Goal: Communication & Community: Answer question/provide support

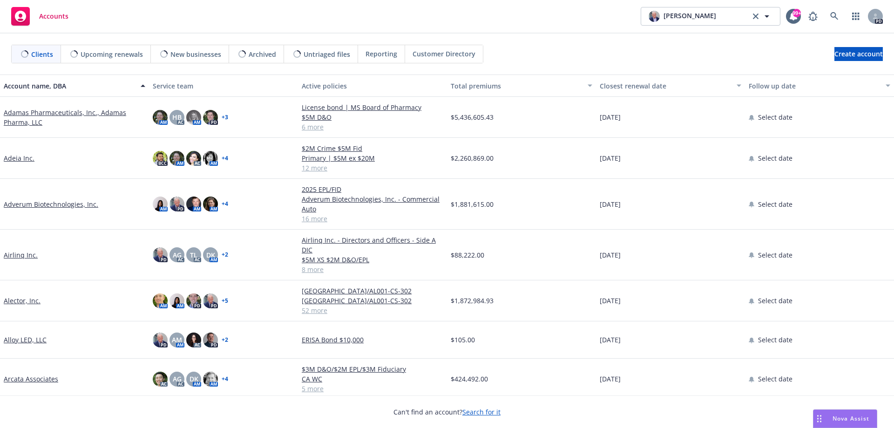
click at [833, 420] on span "Nova Assist" at bounding box center [851, 419] width 37 height 8
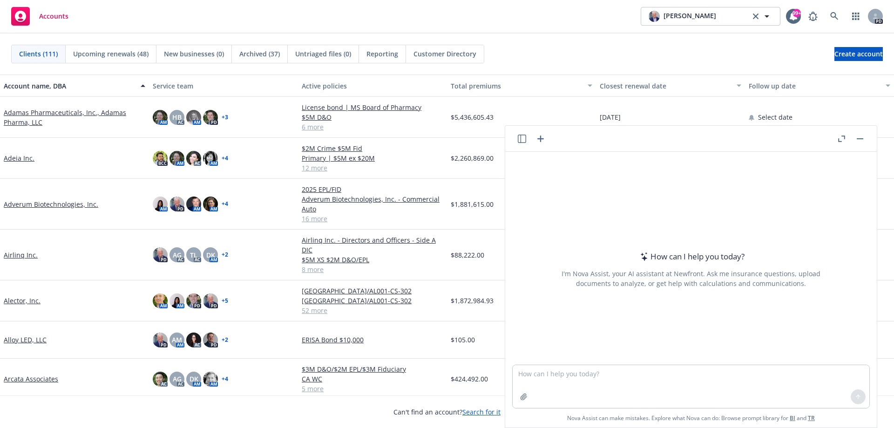
click at [842, 139] on icon "button" at bounding box center [842, 139] width 7 height 7
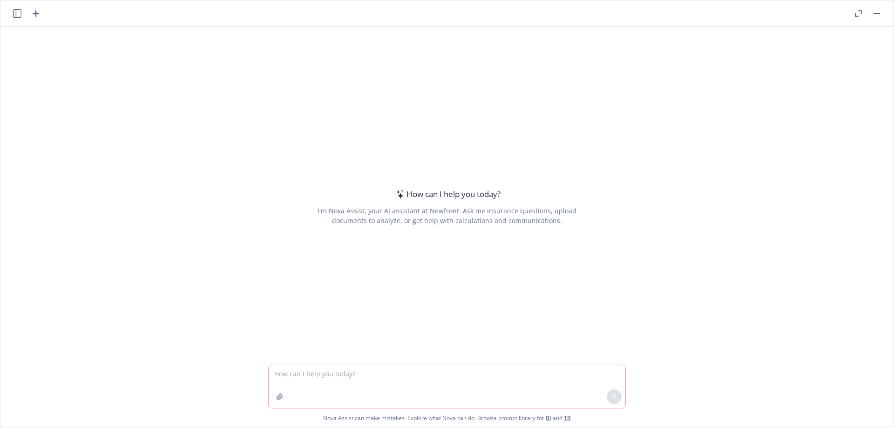
paste textarea "I’m completing some BCP queries in relation to insurance process in Jazz. We’re…"
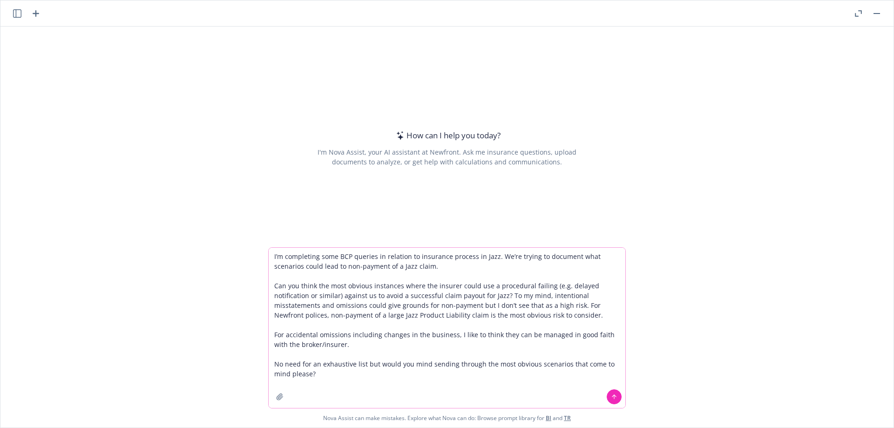
type textarea "I’m completing some BCP queries in relation to insurance process in Jazz. We’re…"
click at [607, 395] on button at bounding box center [614, 396] width 15 height 15
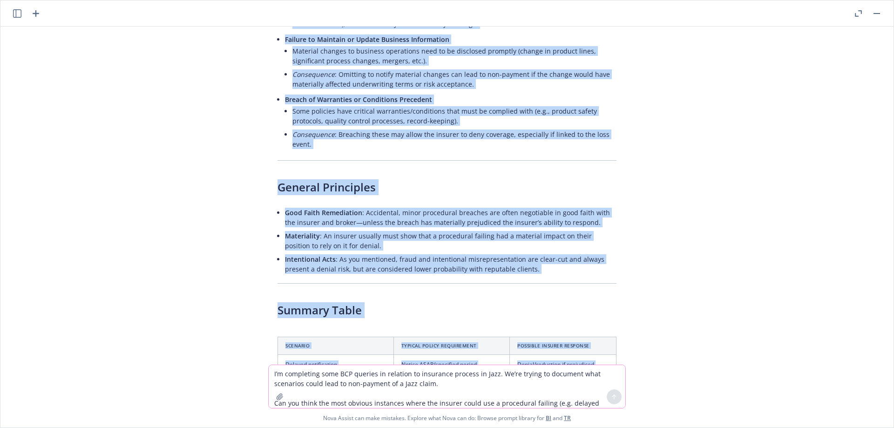
scroll to position [206, 0]
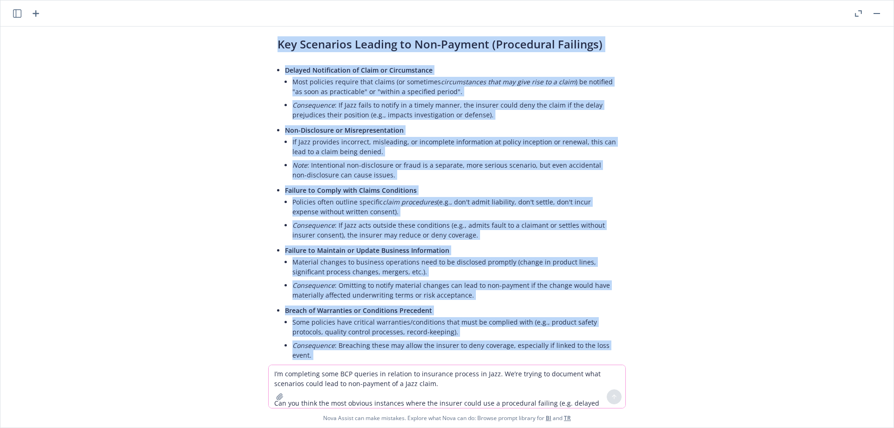
drag, startPoint x: 505, startPoint y: 333, endPoint x: 247, endPoint y: 55, distance: 378.8
click at [247, 55] on div "I’m completing some BCP queries in relation to insurance process in Jazz. We’re…" at bounding box center [447, 196] width 894 height 338
copy div "Key Scenarios Leading to Non-Payment (Procedural Failings) Delayed Notification…"
